Goal: Task Accomplishment & Management: Use online tool/utility

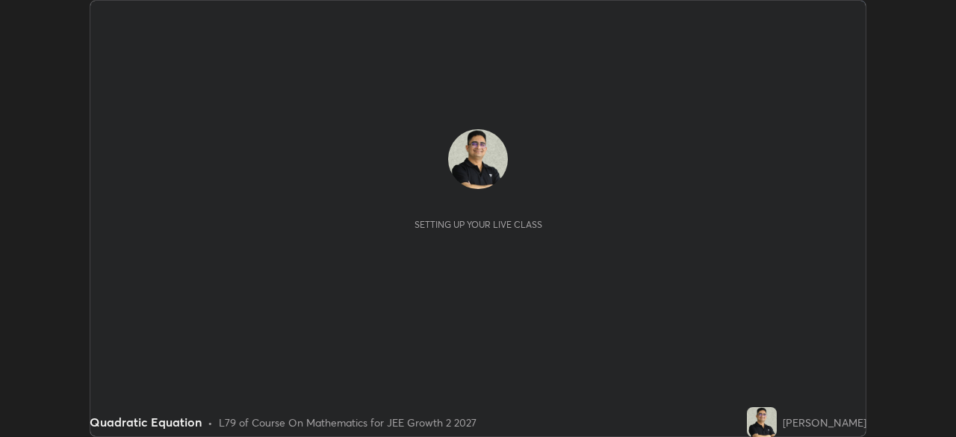
scroll to position [437, 956]
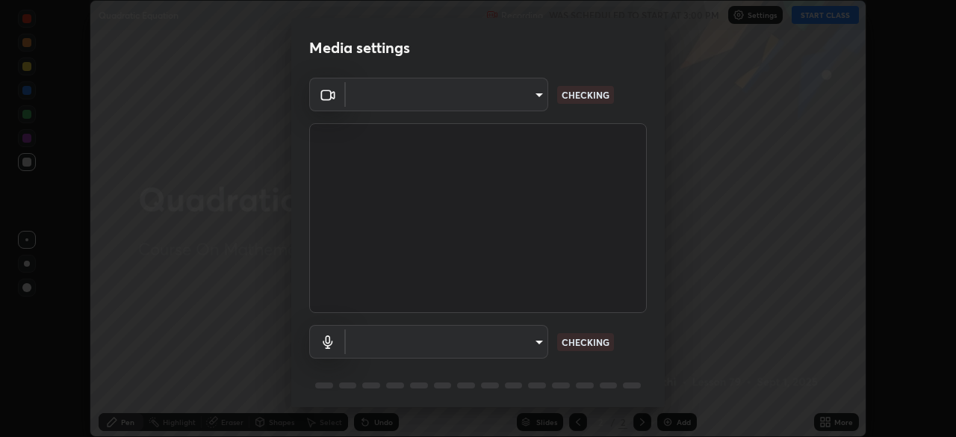
type input "ffb915138f5094fbba49c7dcbdc0b3377f3315ea980a35094b33733fc21d282d"
click at [538, 347] on body "Erase all Quadratic Equation Recording WAS SCHEDULED TO START AT 3:00 PM Settin…" at bounding box center [478, 218] width 956 height 437
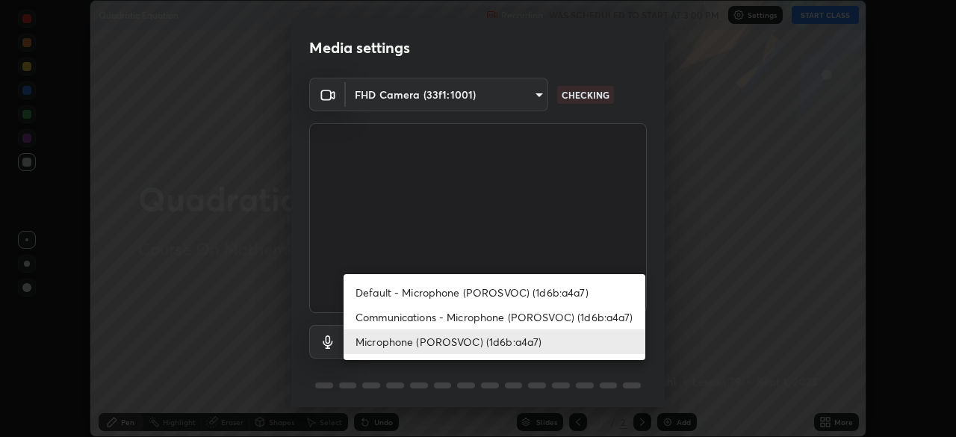
click at [628, 312] on li "Communications - Microphone (POROSVOC) (1d6b:a4a7)" at bounding box center [495, 317] width 302 height 25
type input "communications"
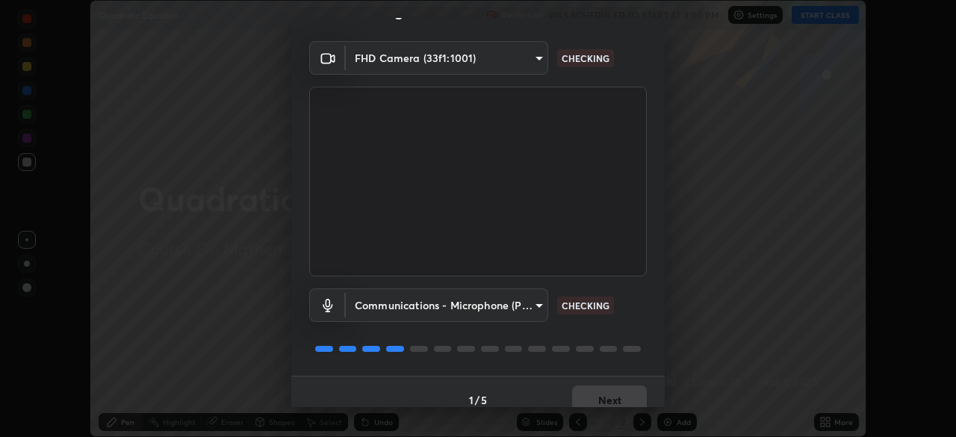
scroll to position [53, 0]
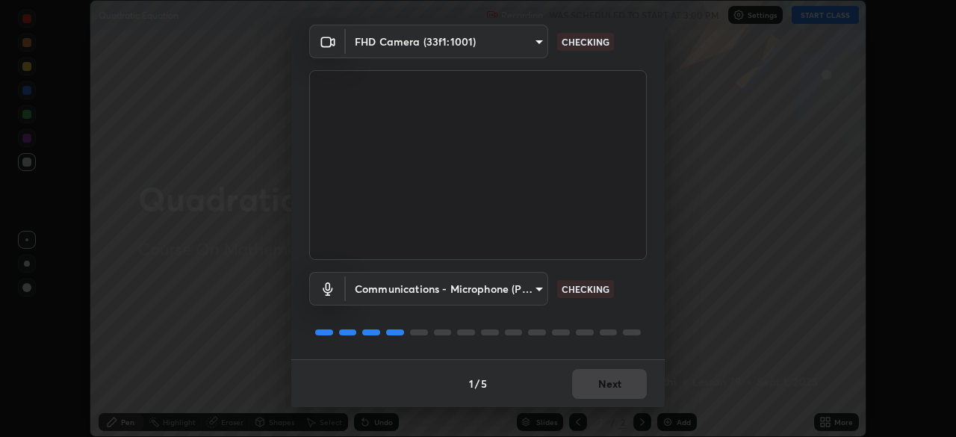
click at [639, 324] on div at bounding box center [478, 333] width 338 height 18
click at [639, 321] on div "Communications - Microphone (POROSVOC) (1d6b:a4a7) communications CHECKING" at bounding box center [478, 309] width 338 height 99
click at [639, 322] on div "Communications - Microphone (POROSVOC) (1d6b:a4a7) communications CHECKING" at bounding box center [478, 309] width 338 height 99
click at [635, 326] on div at bounding box center [478, 333] width 338 height 18
click at [627, 322] on div "Communications - Microphone (POROSVOC) (1d6b:a4a7) communications CHECKING" at bounding box center [478, 309] width 338 height 99
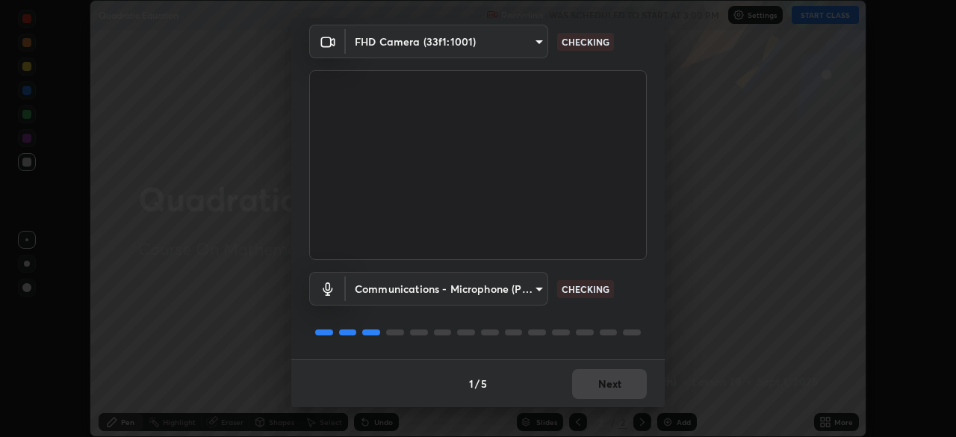
click at [633, 320] on div "Communications - Microphone (POROSVOC) (1d6b:a4a7) communications CHECKING" at bounding box center [478, 309] width 338 height 99
click at [637, 321] on div "Communications - Microphone (POROSVOC) (1d6b:a4a7) communications CHECKING" at bounding box center [478, 309] width 338 height 99
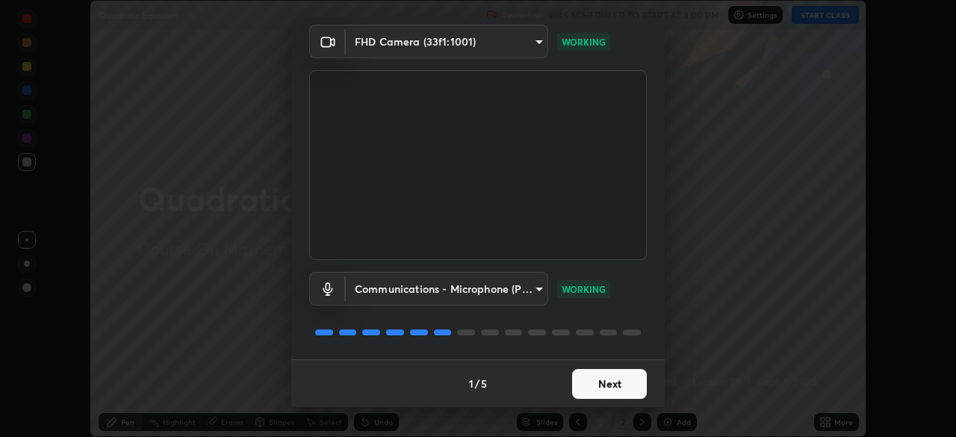
click at [607, 386] on button "Next" at bounding box center [609, 384] width 75 height 30
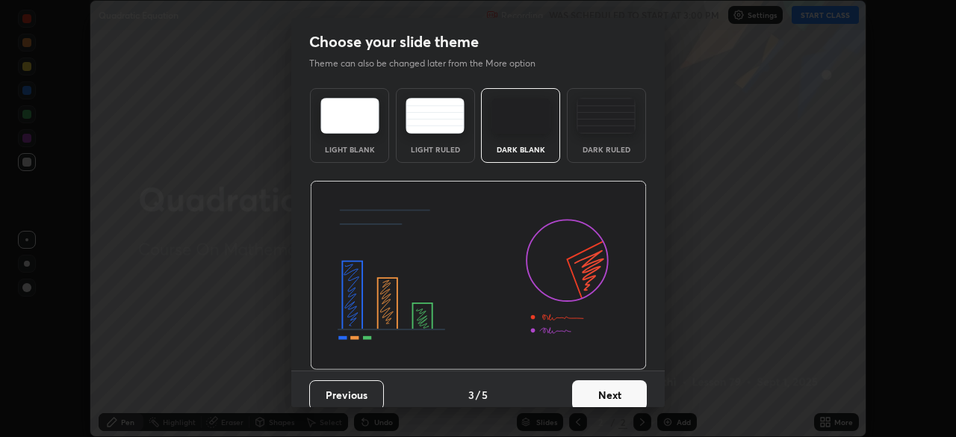
click at [611, 383] on button "Next" at bounding box center [609, 395] width 75 height 30
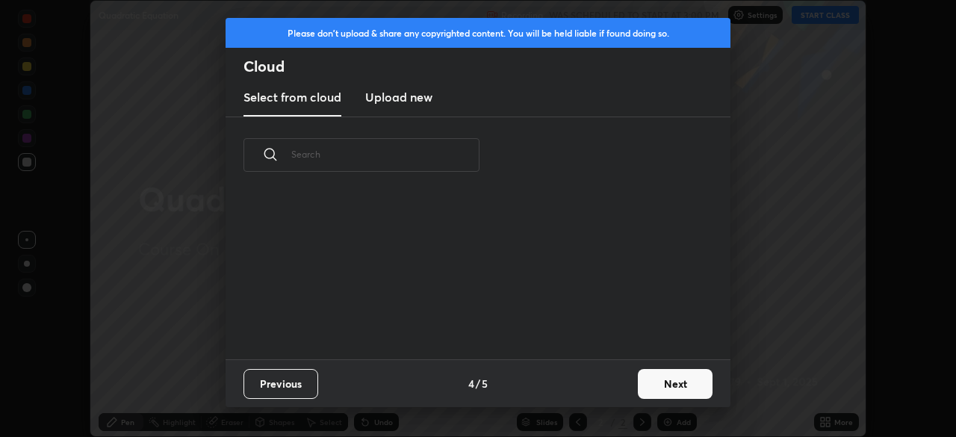
click at [650, 376] on button "Next" at bounding box center [675, 384] width 75 height 30
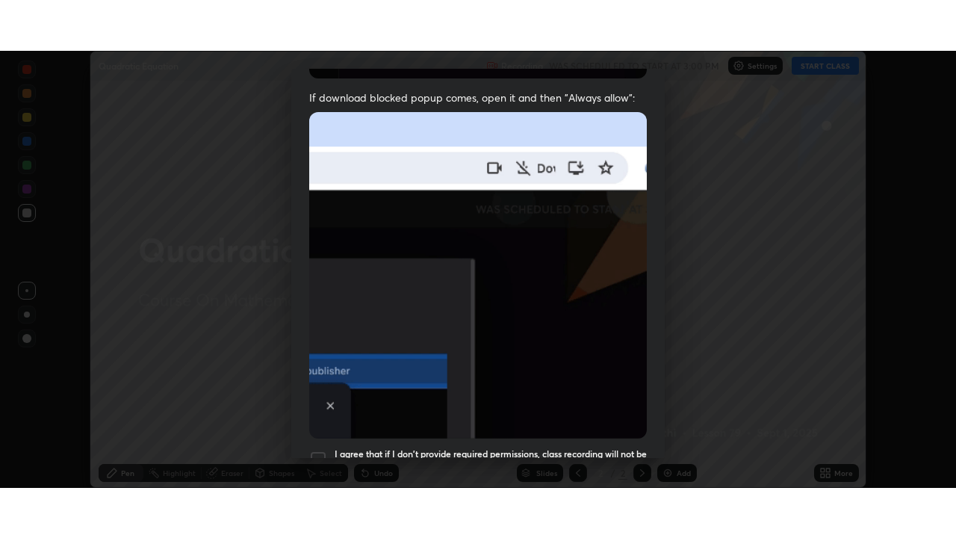
scroll to position [358, 0]
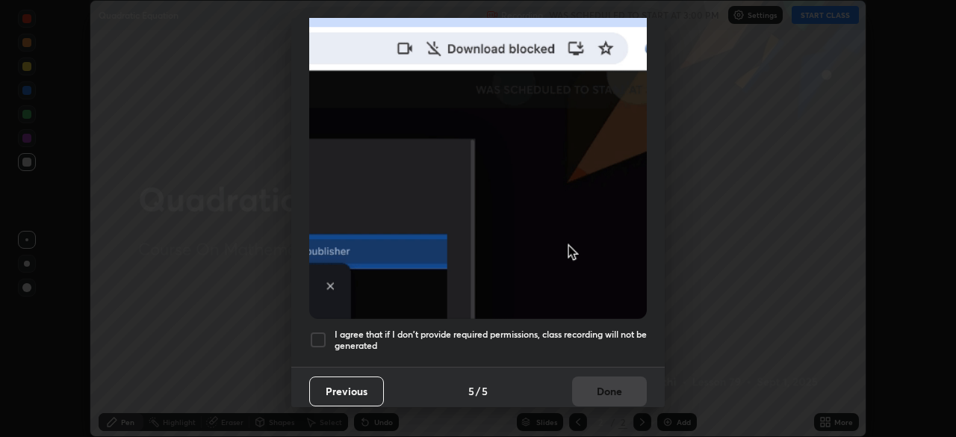
click at [319, 331] on div at bounding box center [318, 340] width 18 height 18
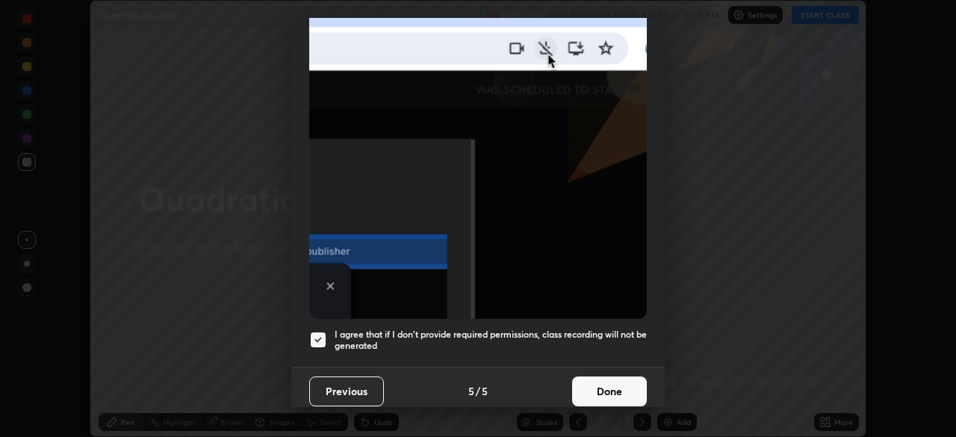
click at [603, 389] on button "Done" at bounding box center [609, 392] width 75 height 30
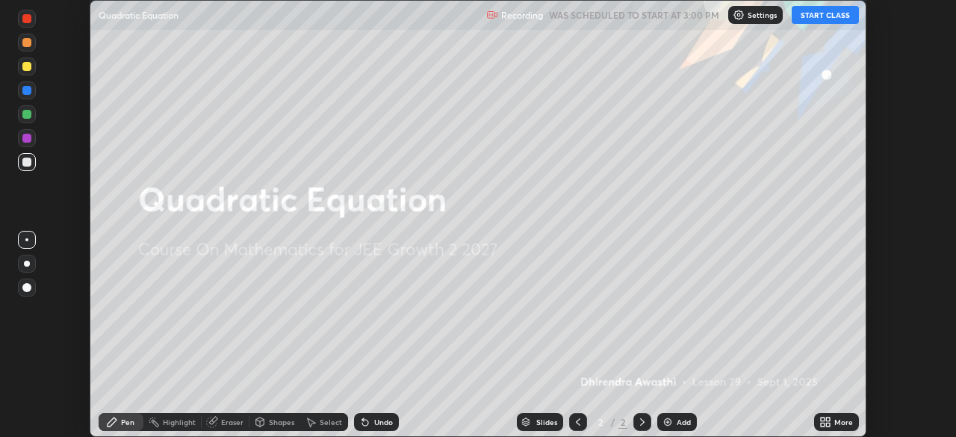
click at [820, 16] on button "START CLASS" at bounding box center [825, 15] width 67 height 18
click at [823, 423] on icon at bounding box center [823, 425] width 4 height 4
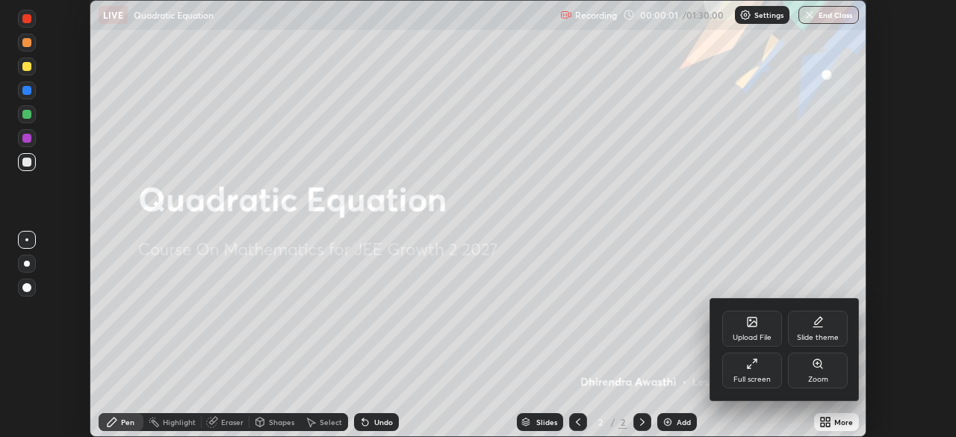
click at [768, 376] on div "Full screen" at bounding box center [752, 379] width 37 height 7
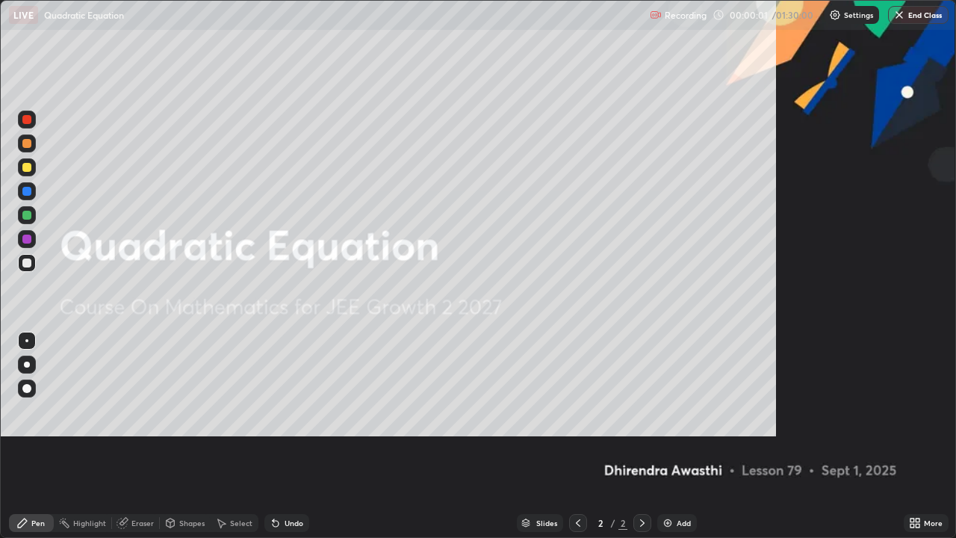
scroll to position [538, 956]
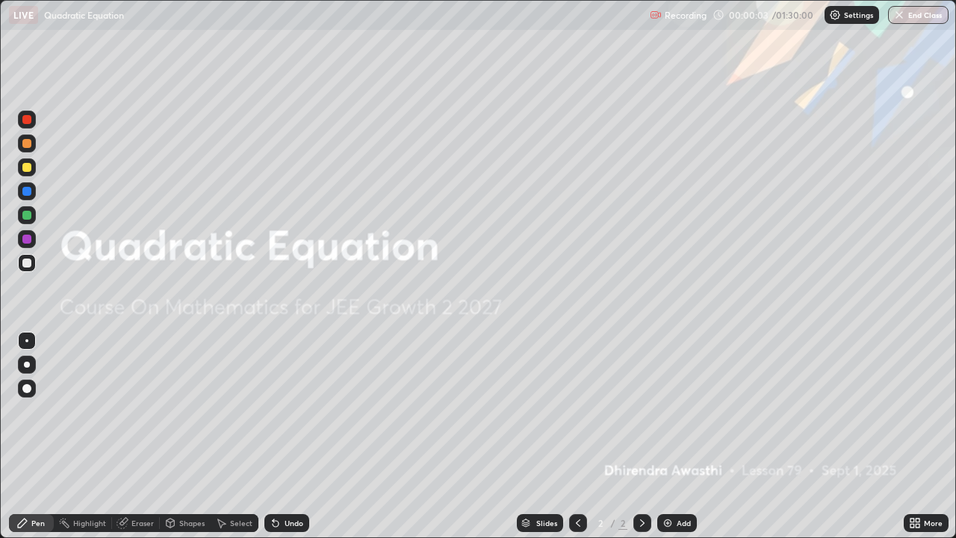
click at [677, 436] on div "Add" at bounding box center [678, 523] width 40 height 18
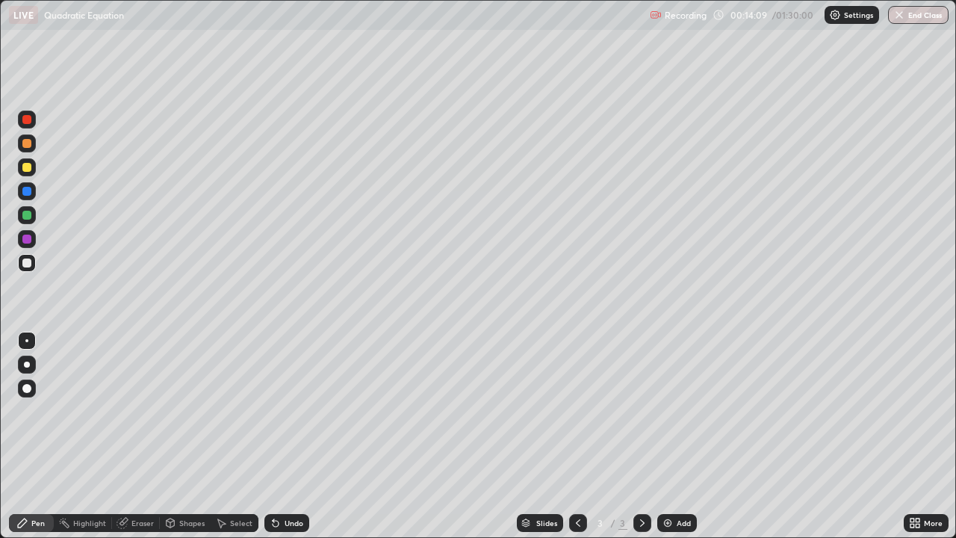
click at [28, 167] on div at bounding box center [26, 167] width 9 height 9
click at [28, 220] on div at bounding box center [27, 215] width 18 height 18
click at [29, 164] on div at bounding box center [26, 167] width 9 height 9
